Goal: Task Accomplishment & Management: Manage account settings

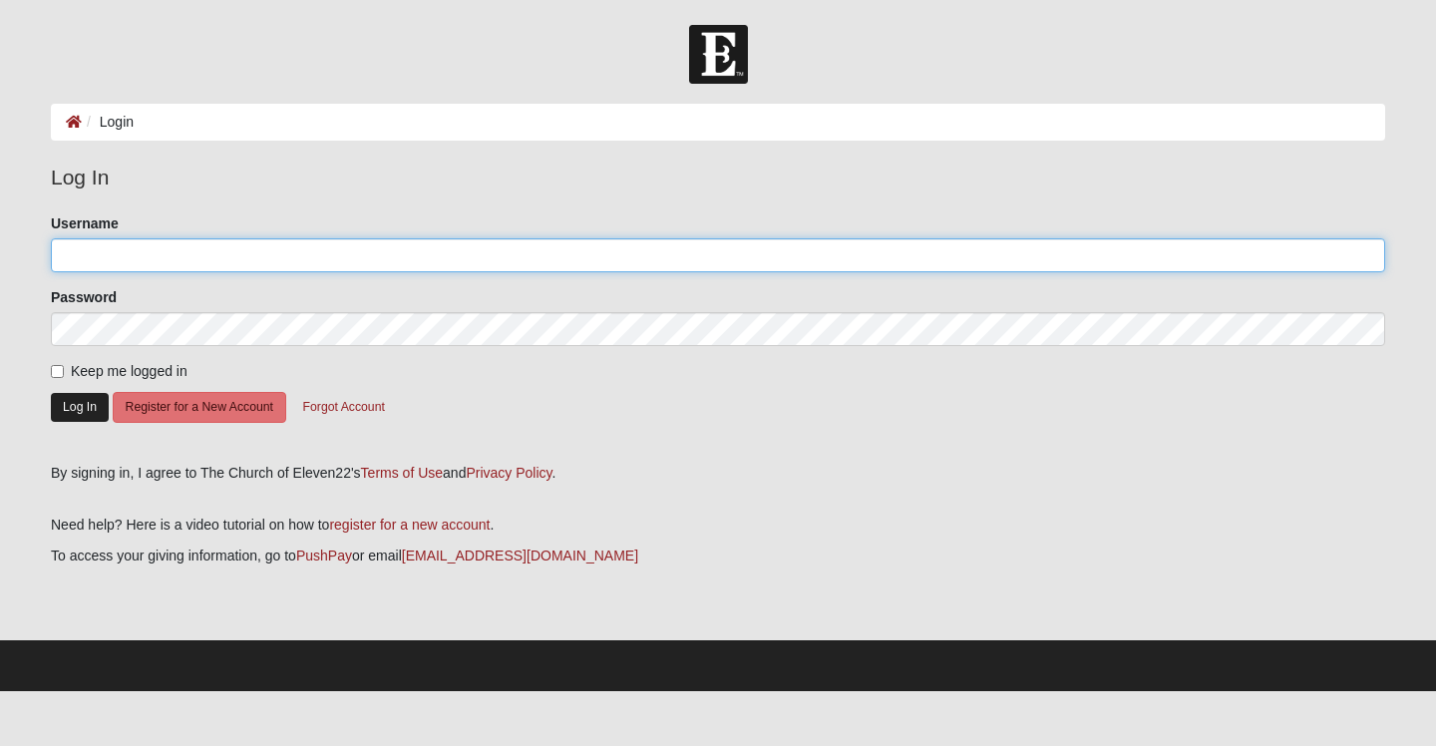
type input "JulieSinke"
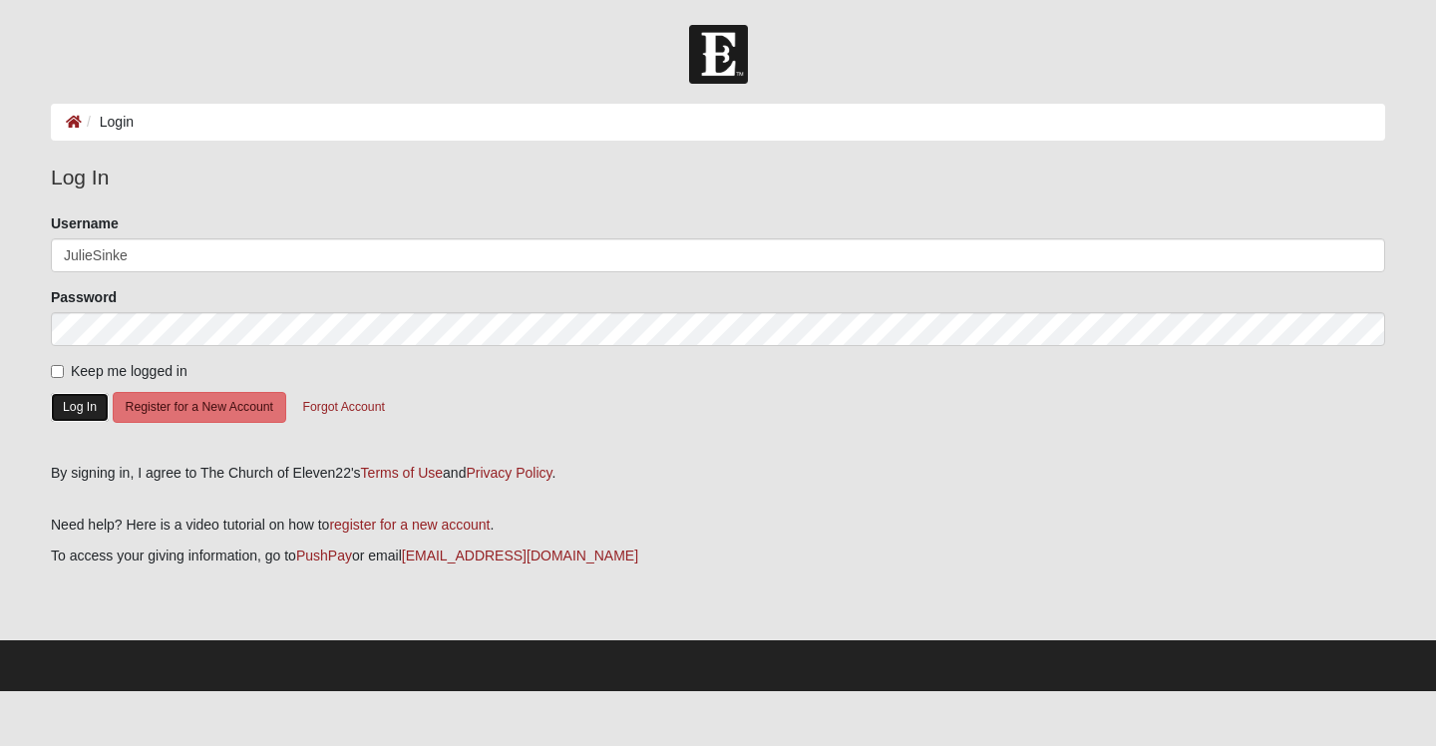
click at [92, 402] on button "Log In" at bounding box center [80, 407] width 58 height 29
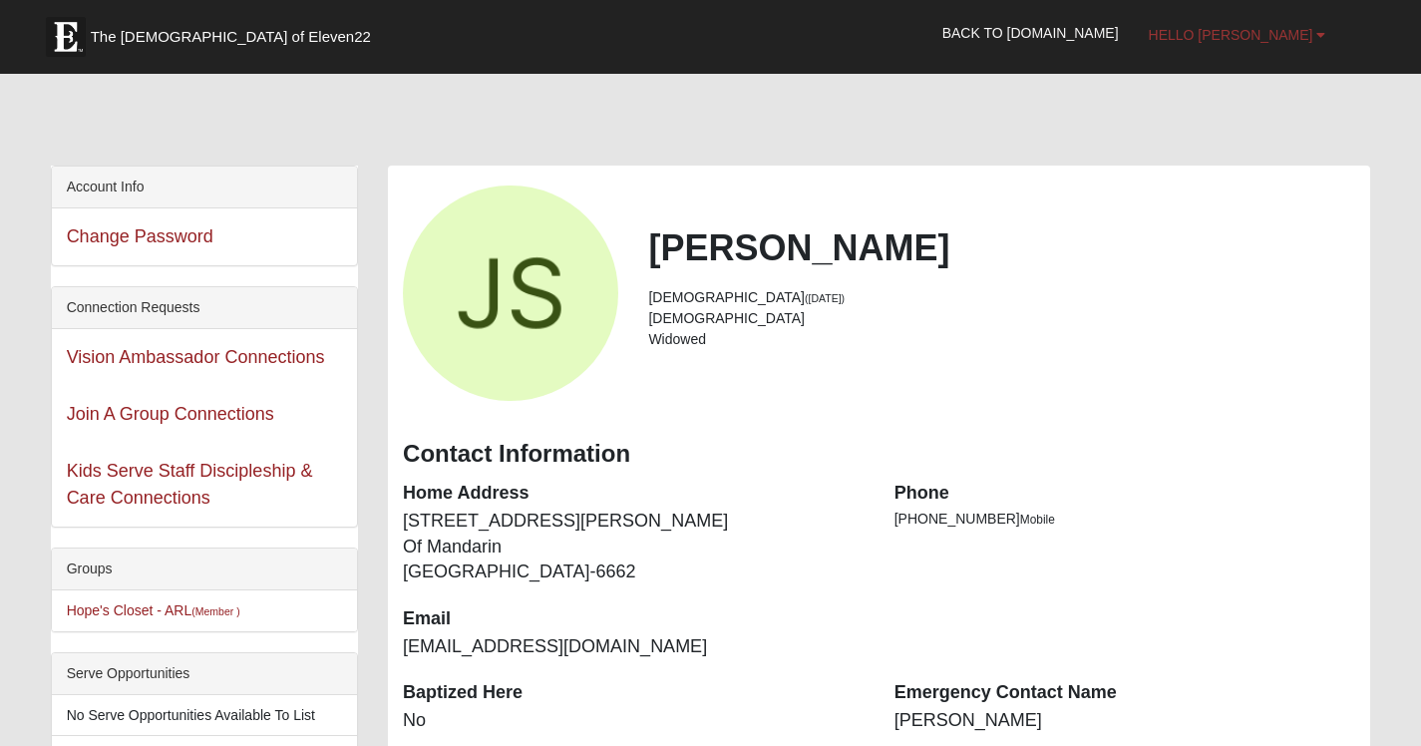
click at [1275, 38] on span "Hello [PERSON_NAME]" at bounding box center [1231, 35] width 165 height 16
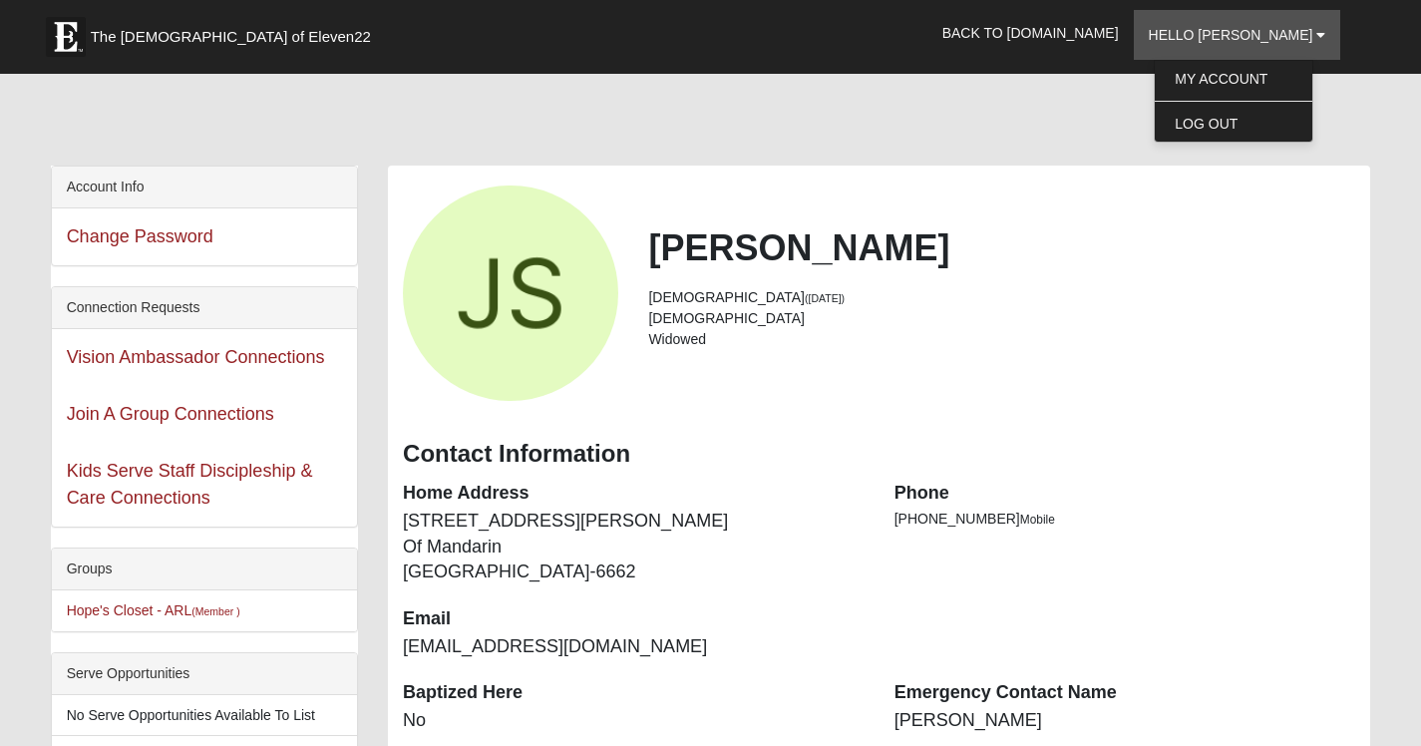
click at [988, 208] on div "[PERSON_NAME] [DEMOGRAPHIC_DATA] ([DATE]) [DEMOGRAPHIC_DATA] Widowed" at bounding box center [879, 292] width 982 height 215
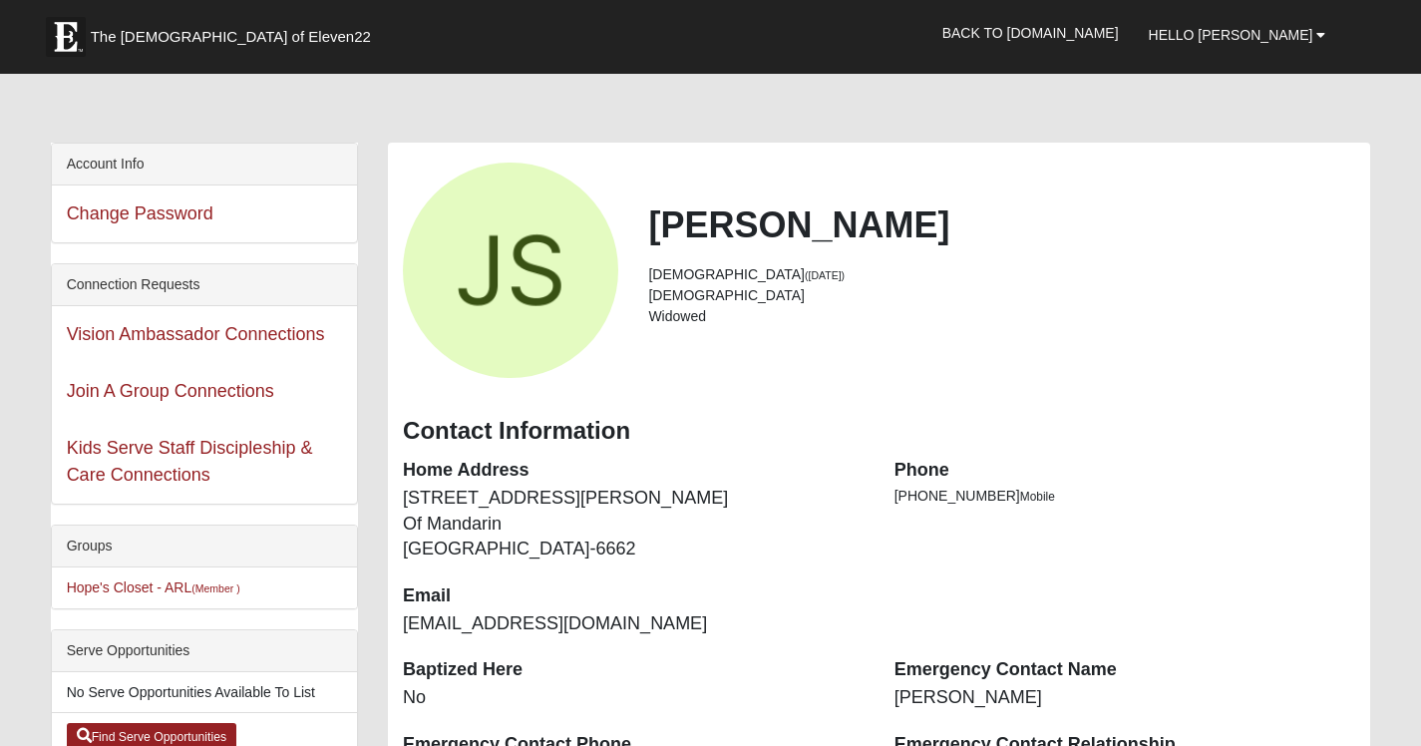
scroll to position [14, 0]
